Goal: Task Accomplishment & Management: Use online tool/utility

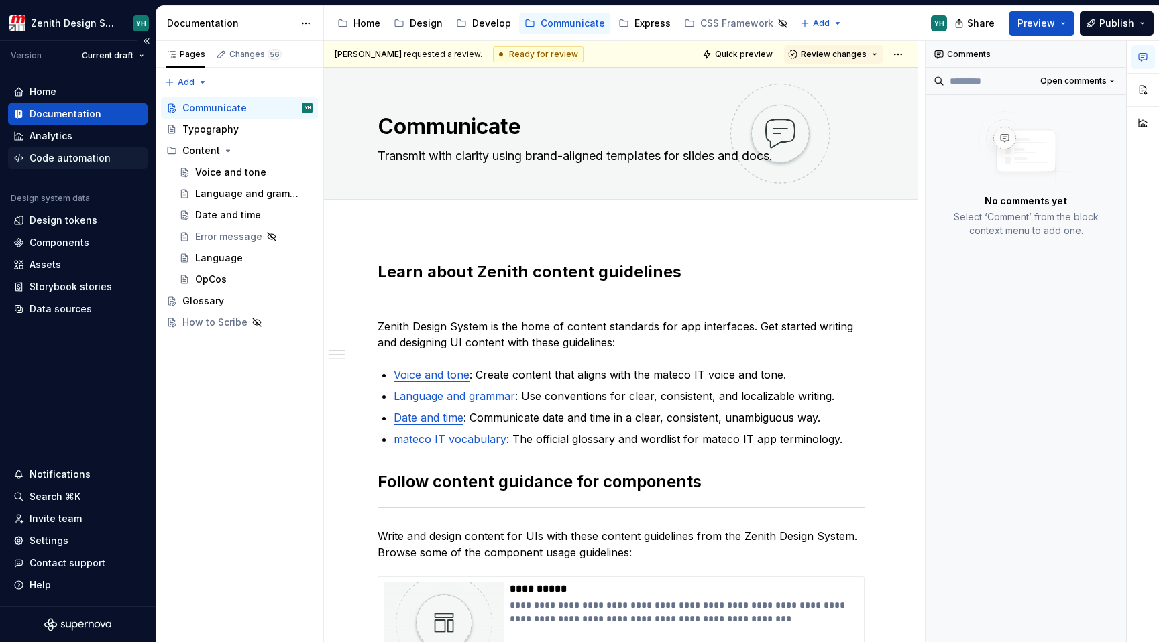
type textarea "*"
click at [70, 163] on div "Code automation" at bounding box center [69, 158] width 81 height 13
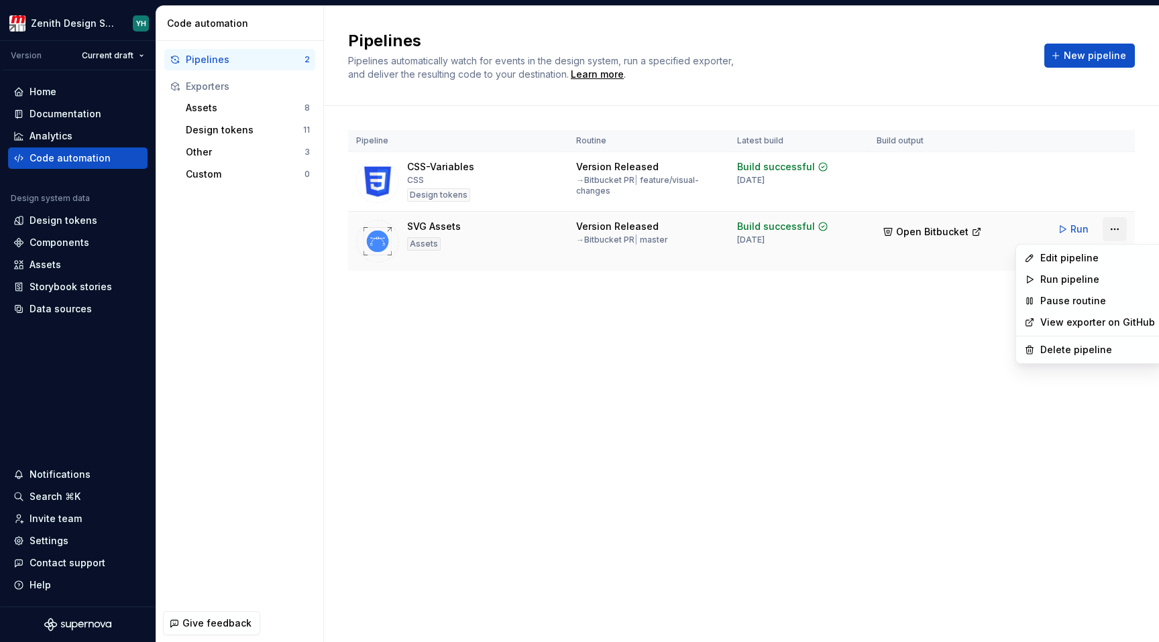
click at [1109, 234] on html "Zenith Design System YH Version Current draft Home Documentation Analytics Code…" at bounding box center [579, 321] width 1159 height 642
click at [1089, 253] on div "Edit pipeline" at bounding box center [1097, 257] width 115 height 13
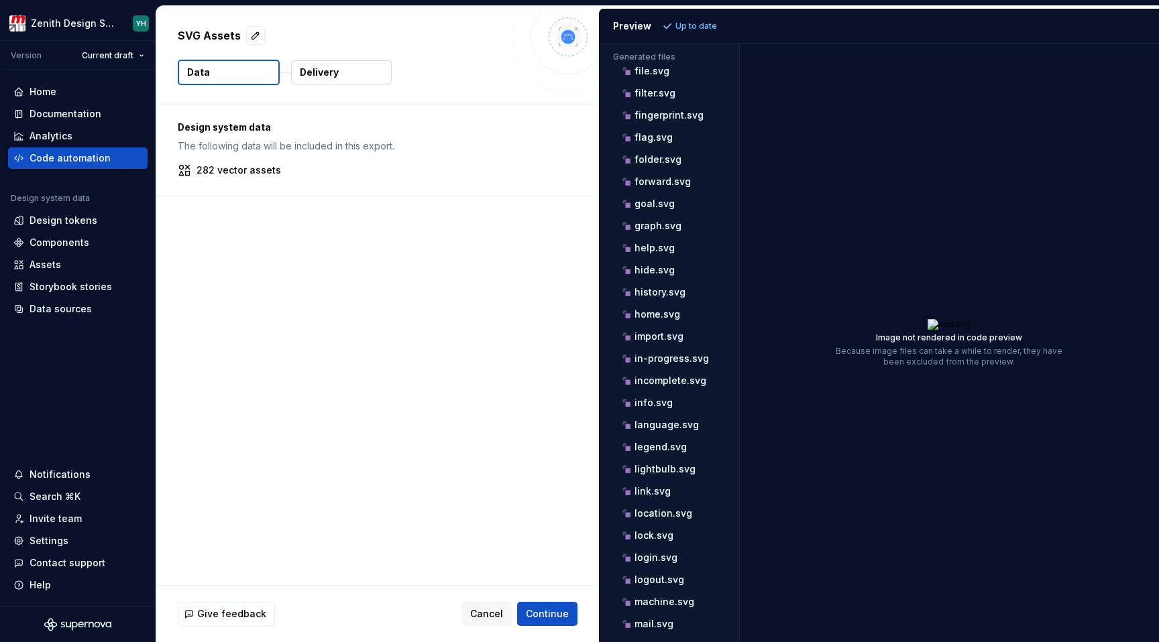
scroll to position [1031, 0]
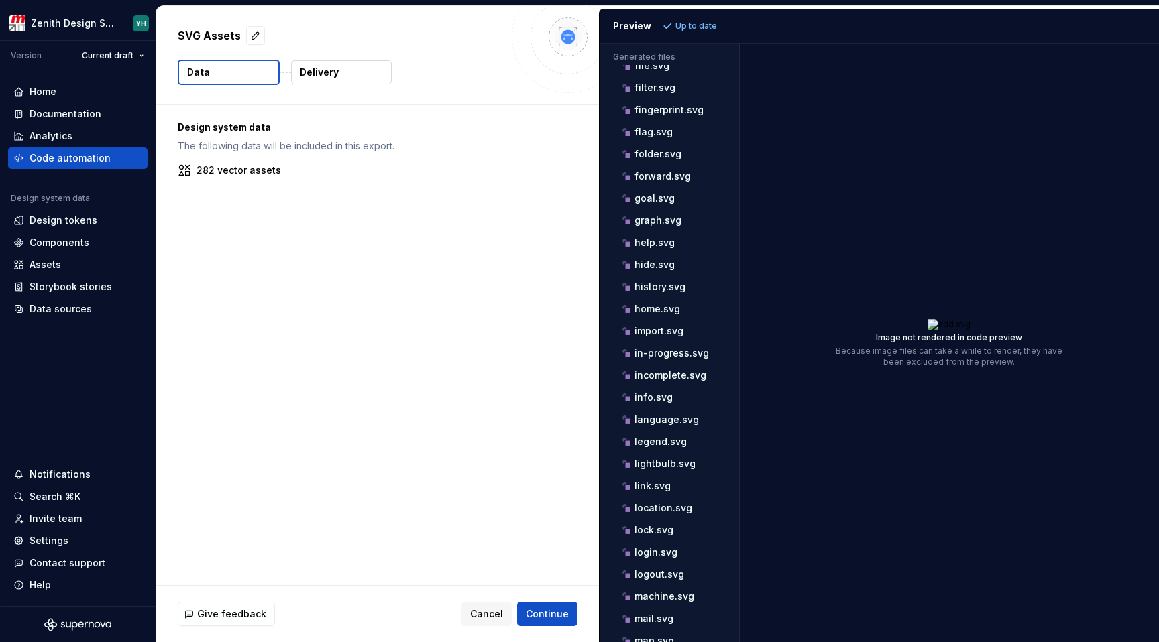
click at [342, 81] on button "Delivery" at bounding box center [341, 72] width 101 height 24
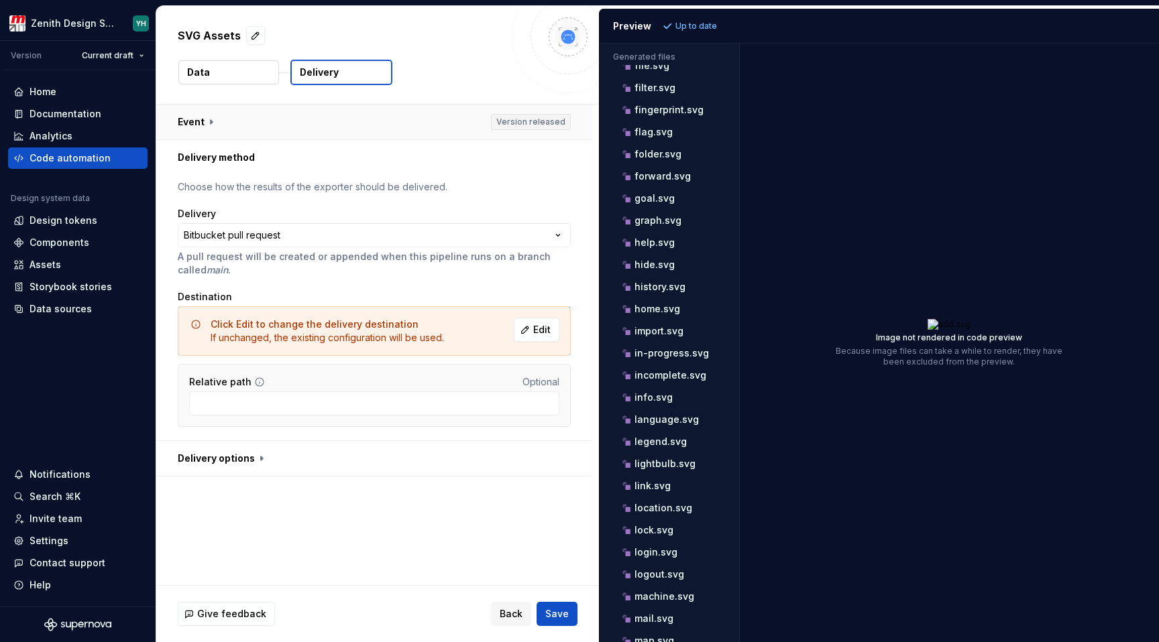
click at [269, 126] on button "button" at bounding box center [374, 122] width 436 height 35
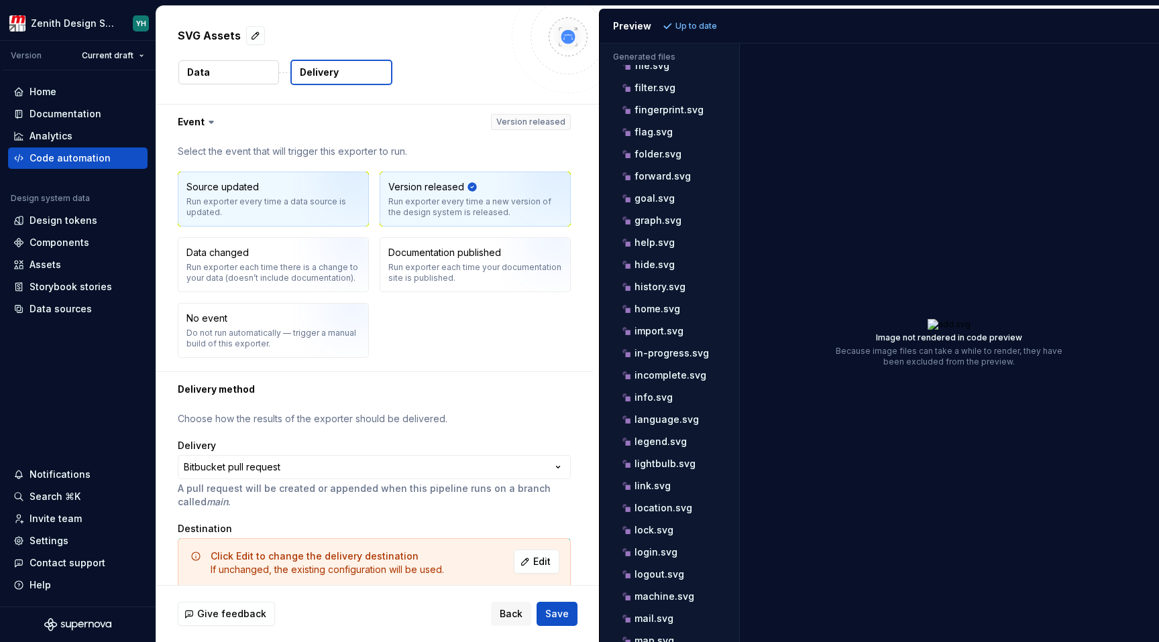
click at [253, 203] on div "Run exporter every time a data source is updated." at bounding box center [273, 206] width 174 height 21
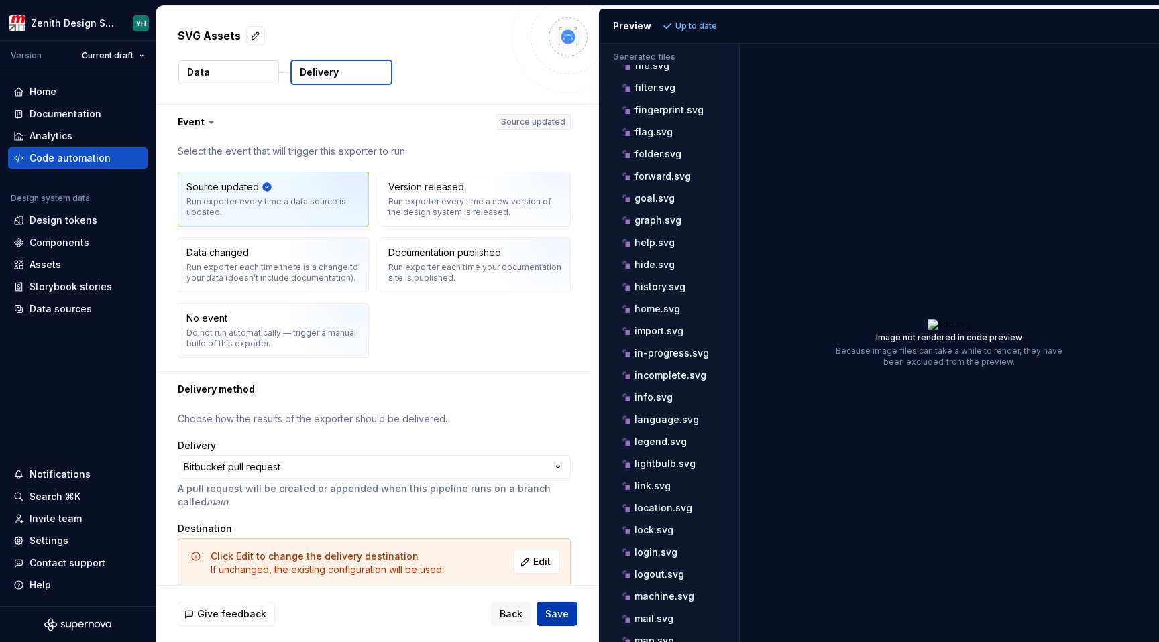
click at [573, 619] on button "Save" at bounding box center [556, 614] width 41 height 24
click at [68, 162] on div "Code automation" at bounding box center [69, 158] width 81 height 13
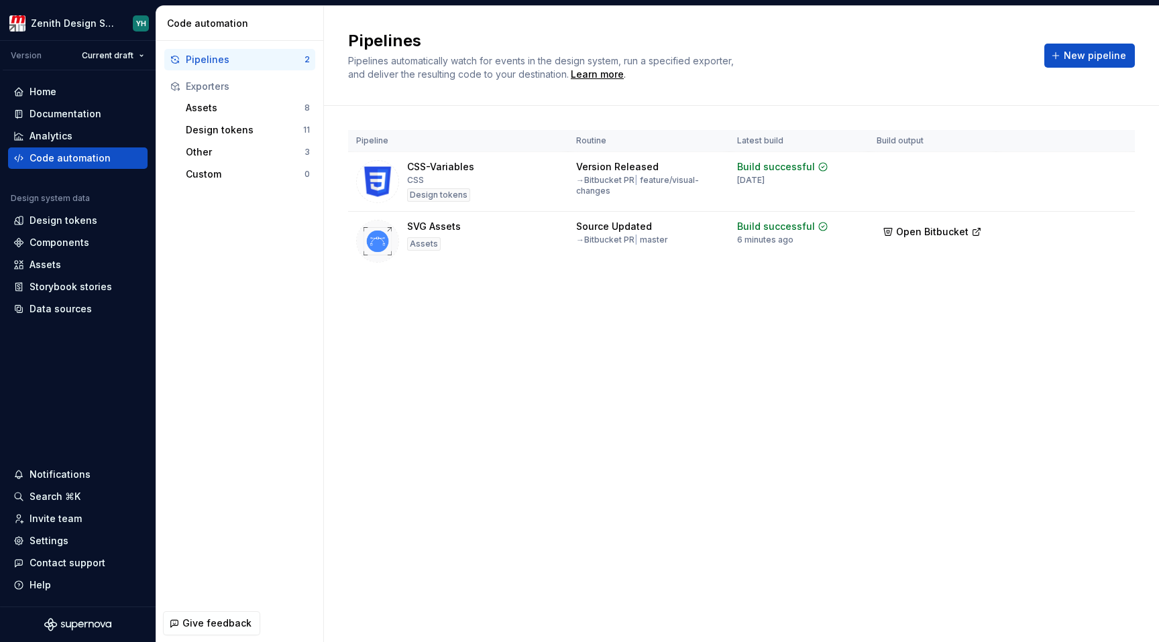
click at [591, 407] on div "Pipelines Pipelines automatically watch for events in the design system, run a …" at bounding box center [741, 324] width 835 height 636
